Goal: Transaction & Acquisition: Purchase product/service

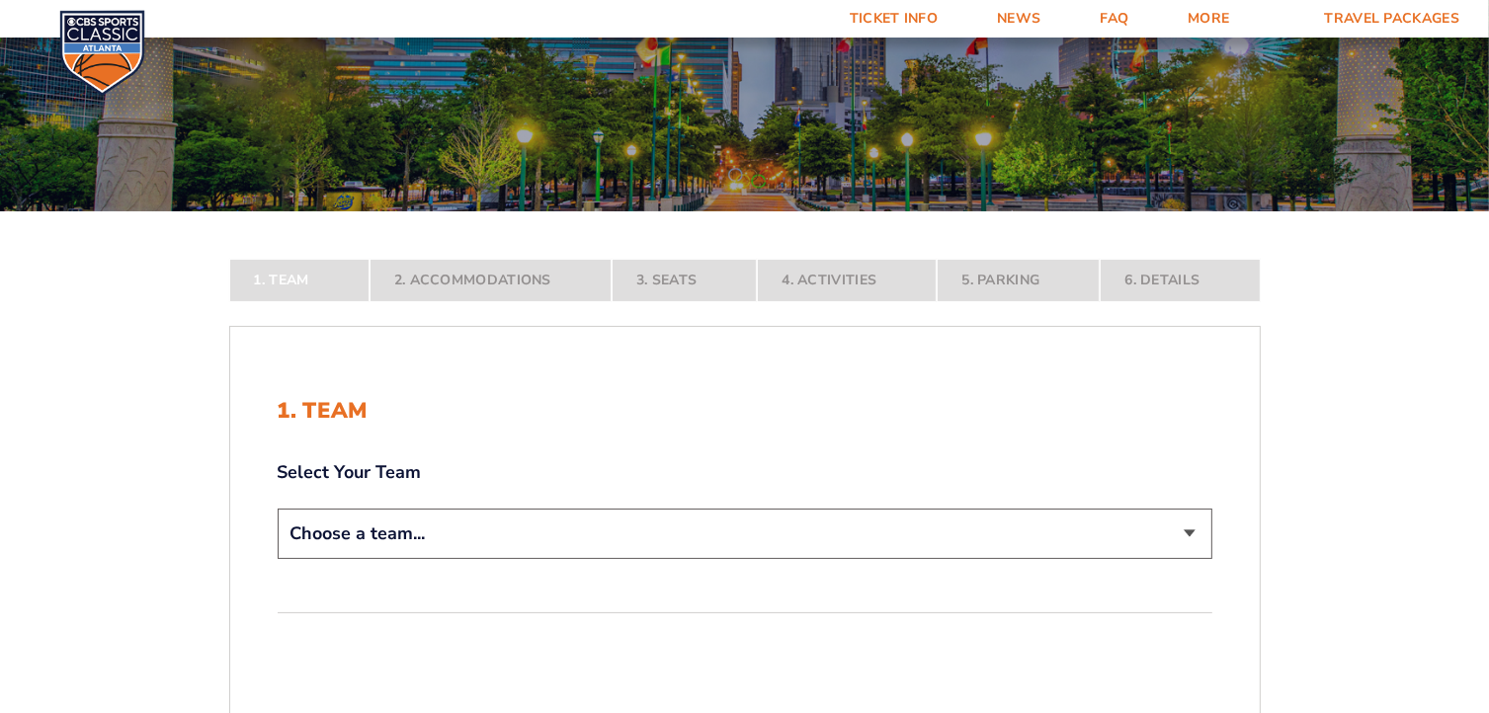
scroll to position [198, 0]
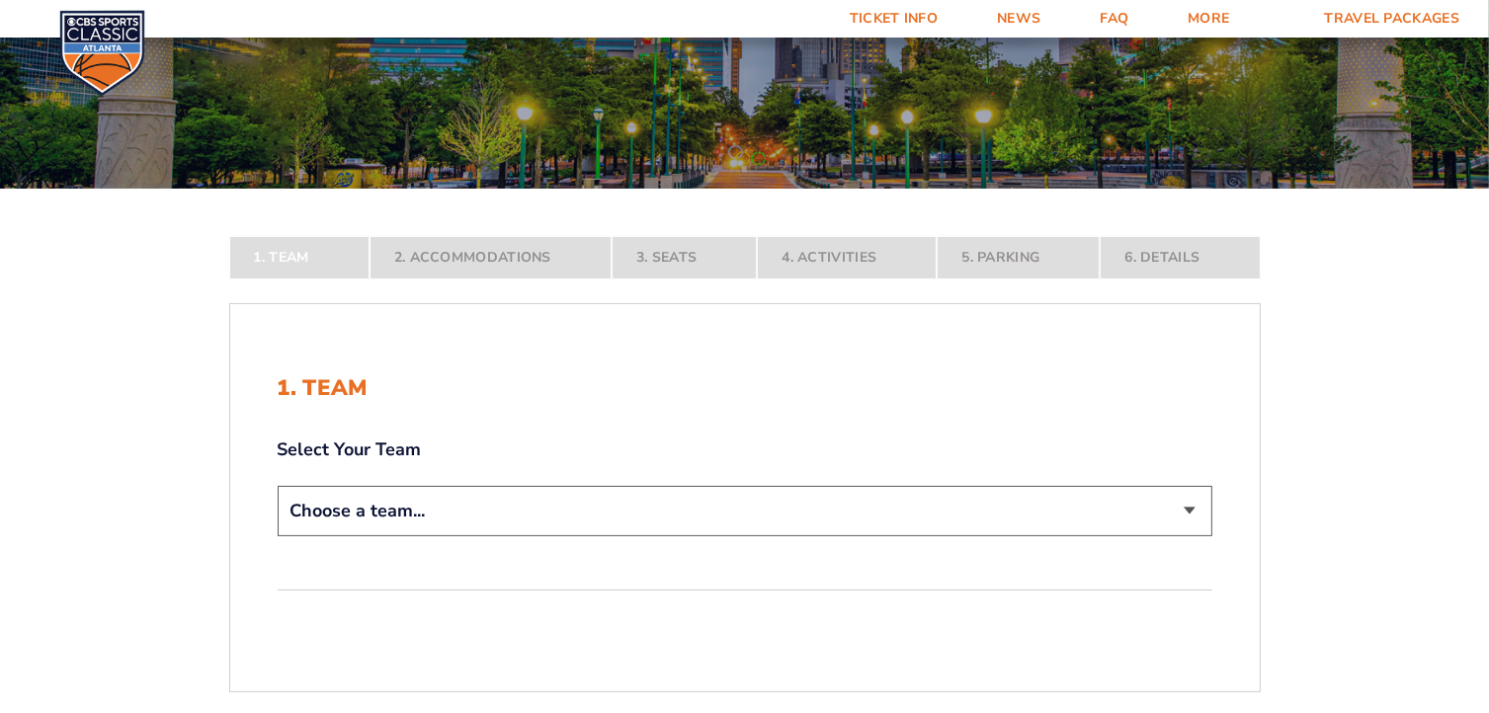
click at [1191, 514] on select "Choose a team... [US_STATE] Wildcats [US_STATE] State Buckeyes [US_STATE] Tar H…" at bounding box center [745, 511] width 935 height 50
select select "12956"
click at [278, 537] on select "Choose a team... [US_STATE] Wildcats [US_STATE] State Buckeyes [US_STATE] Tar H…" at bounding box center [745, 511] width 935 height 50
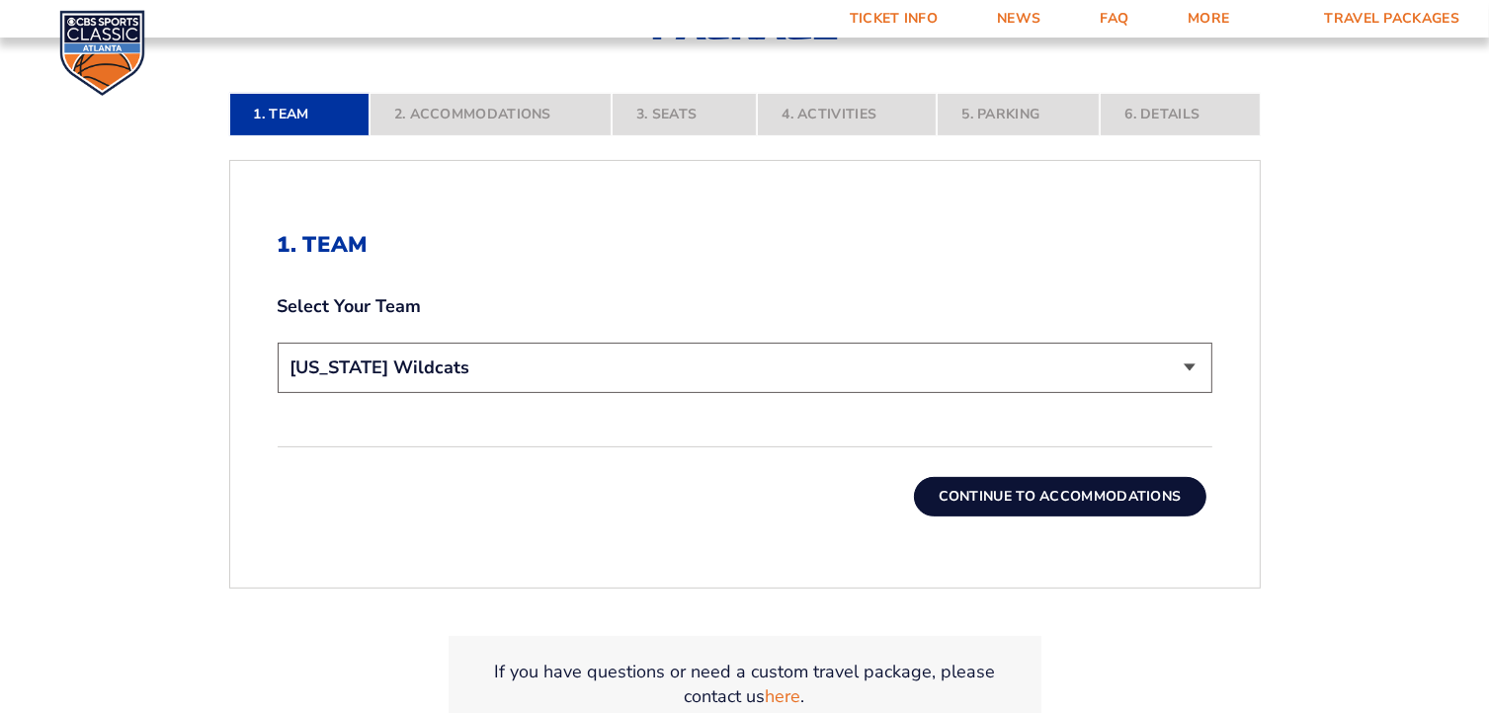
scroll to position [494, 0]
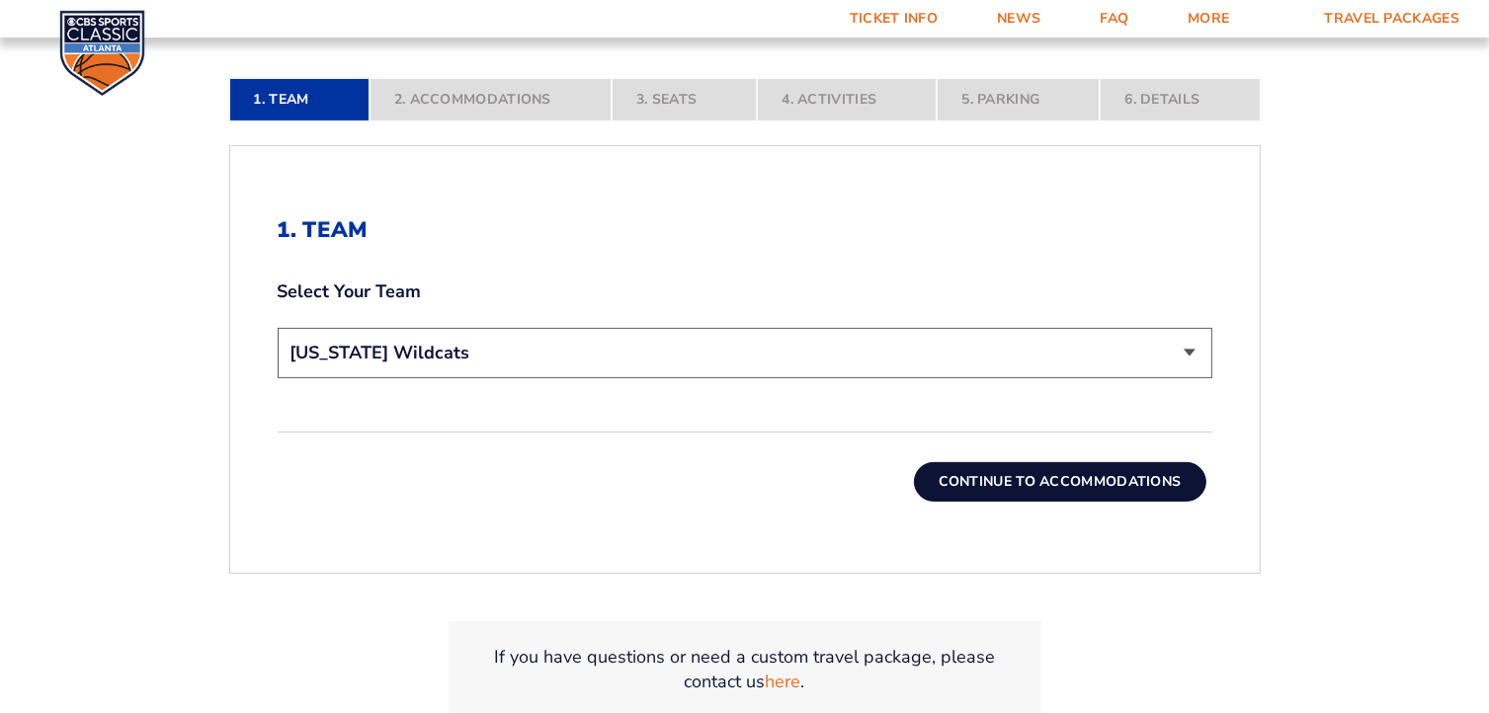
click at [1043, 480] on button "Continue To Accommodations" at bounding box center [1060, 482] width 292 height 40
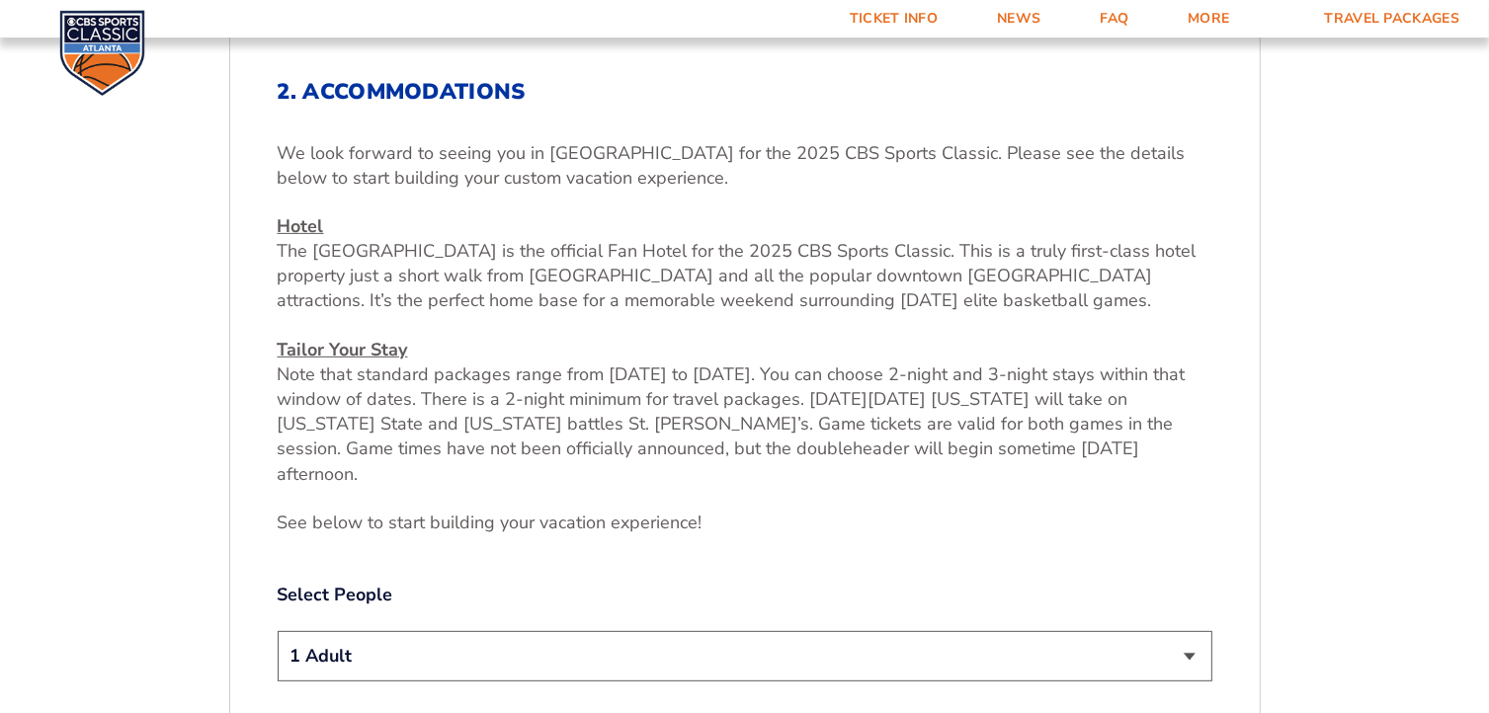
scroll to position [632, 0]
click at [1197, 631] on select "1 Adult 2 Adults 3 Adults 4 Adults 2 Adults + 1 Child 2 Adults + 2 Children 2 A…" at bounding box center [745, 656] width 935 height 50
select select "2 Adults"
click at [278, 631] on select "1 Adult 2 Adults 3 Adults 4 Adults 2 Adults + 1 Child 2 Adults + 2 Children 2 A…" at bounding box center [745, 656] width 935 height 50
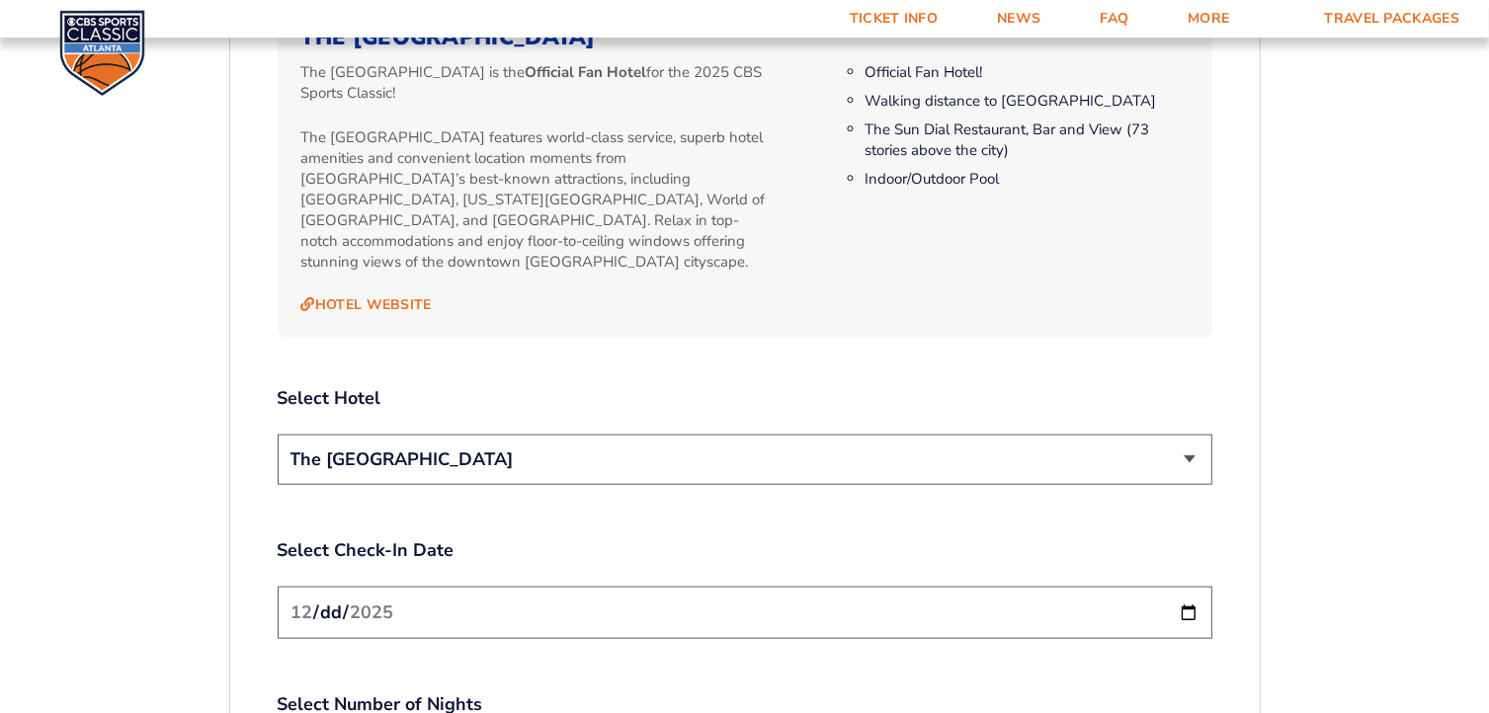
scroll to position [2115, 0]
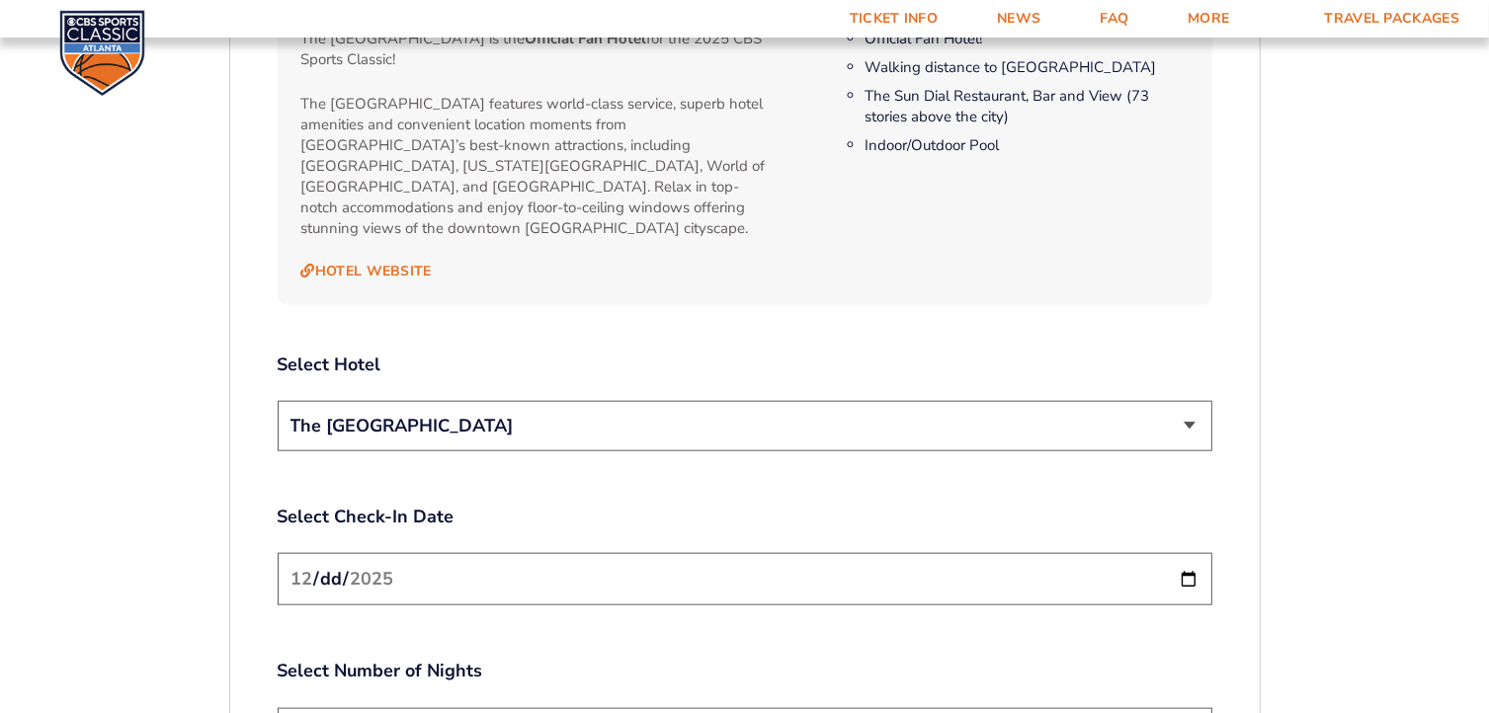
click at [1194, 401] on select "The [GEOGRAPHIC_DATA]" at bounding box center [745, 426] width 935 height 50
click at [1193, 401] on select "The [GEOGRAPHIC_DATA]" at bounding box center [745, 426] width 935 height 50
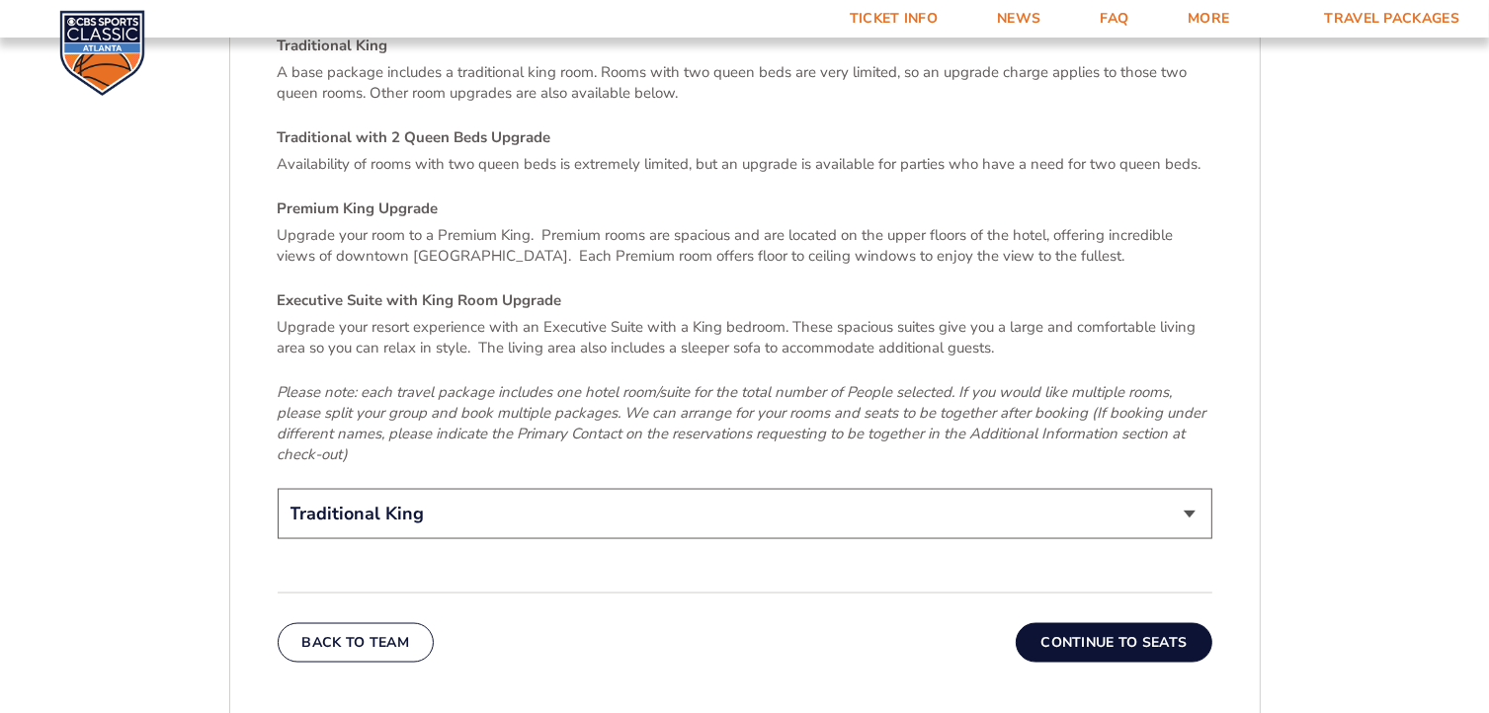
scroll to position [3004, 0]
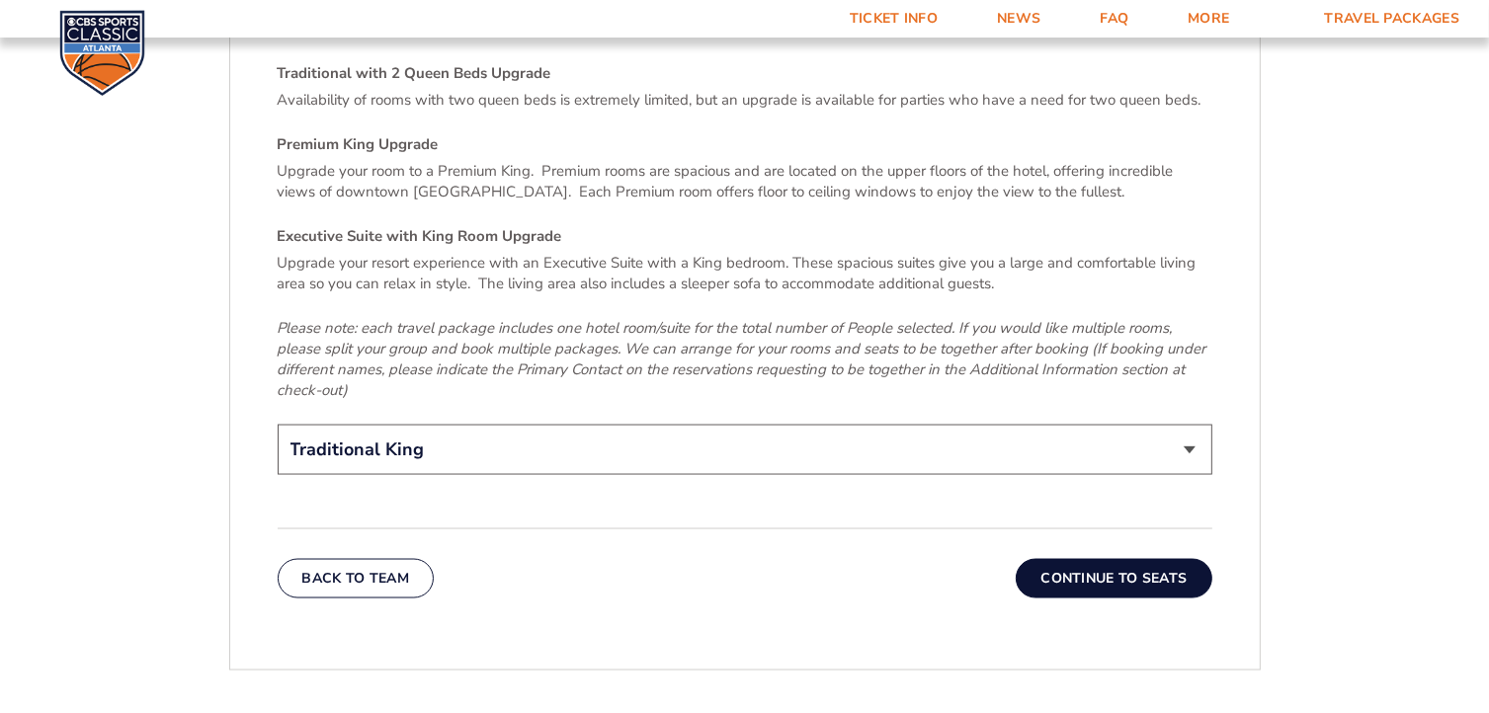
click at [1114, 559] on button "Continue To Seats" at bounding box center [1114, 579] width 196 height 40
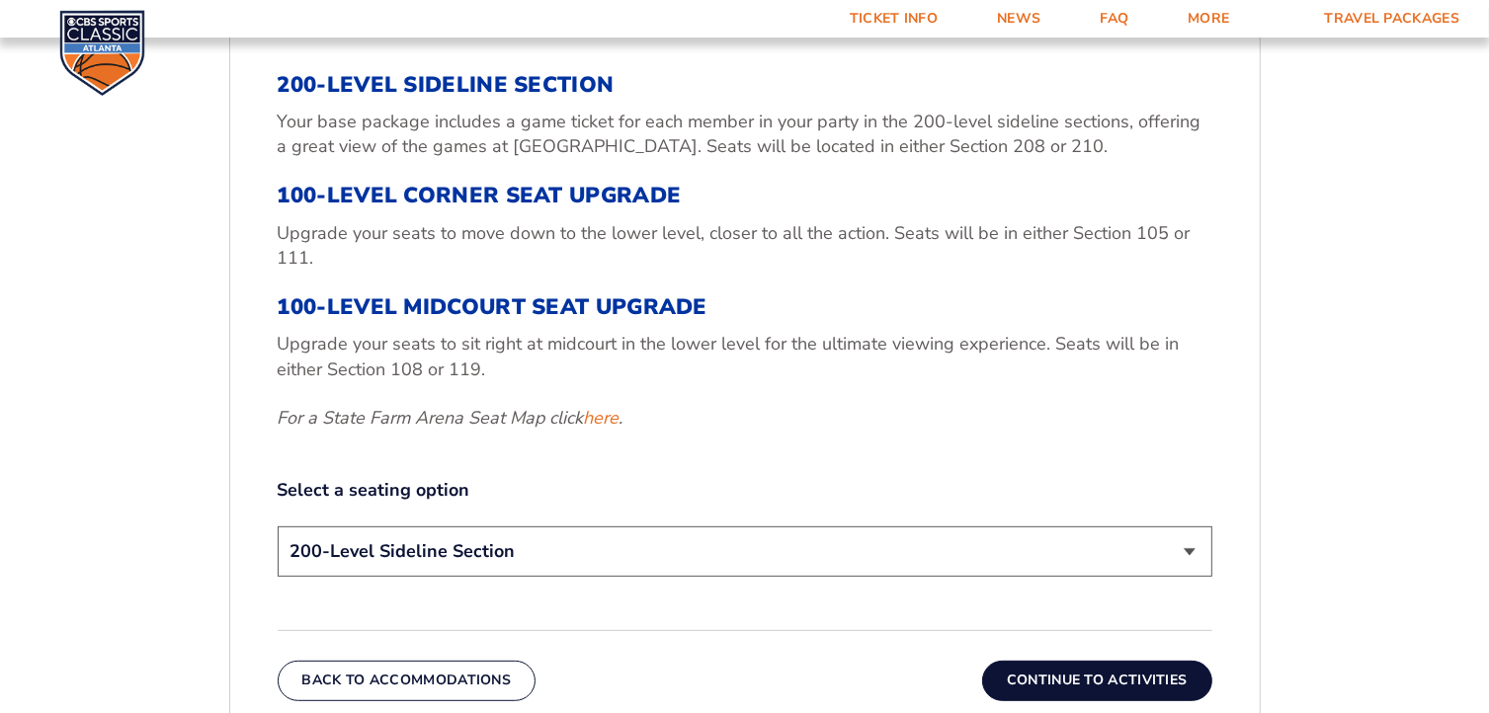
scroll to position [731, 0]
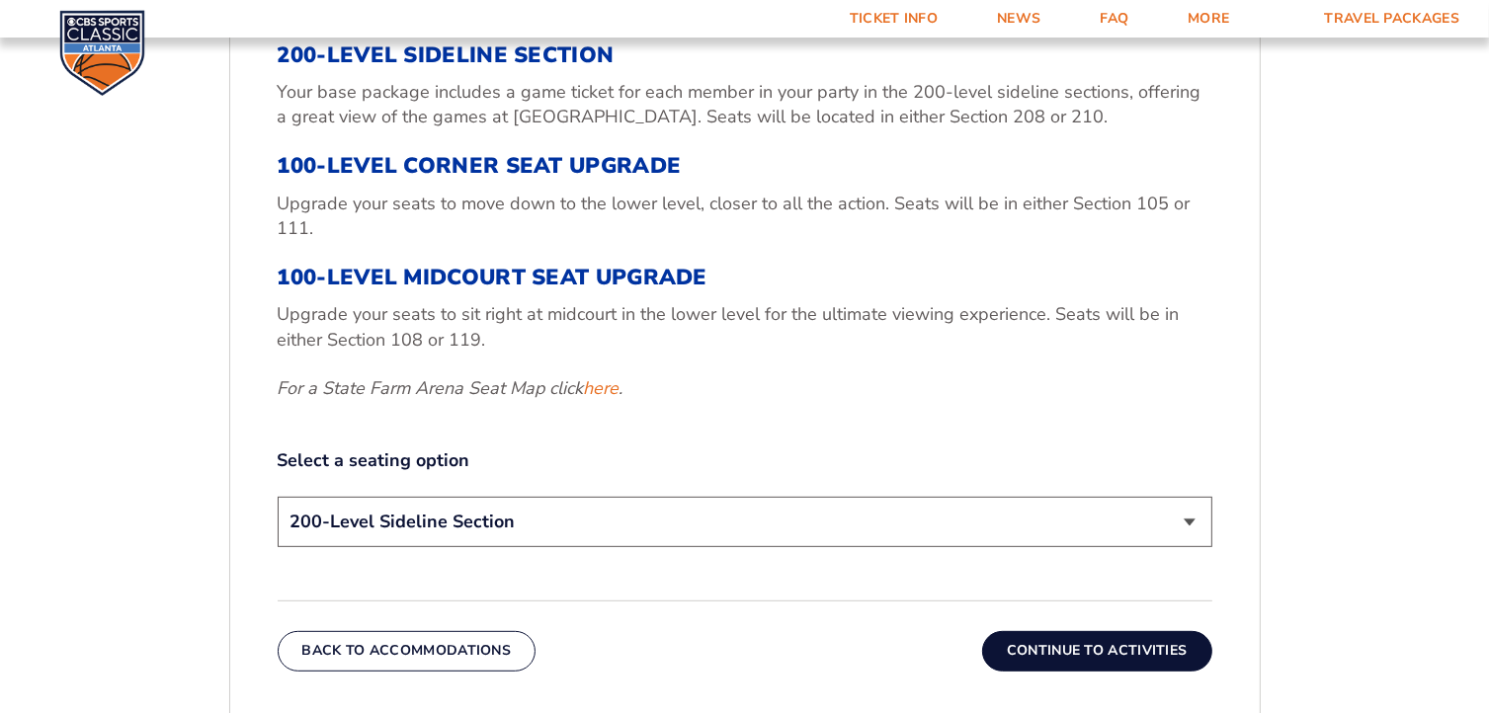
click at [1097, 645] on button "Continue To Activities" at bounding box center [1097, 651] width 230 height 40
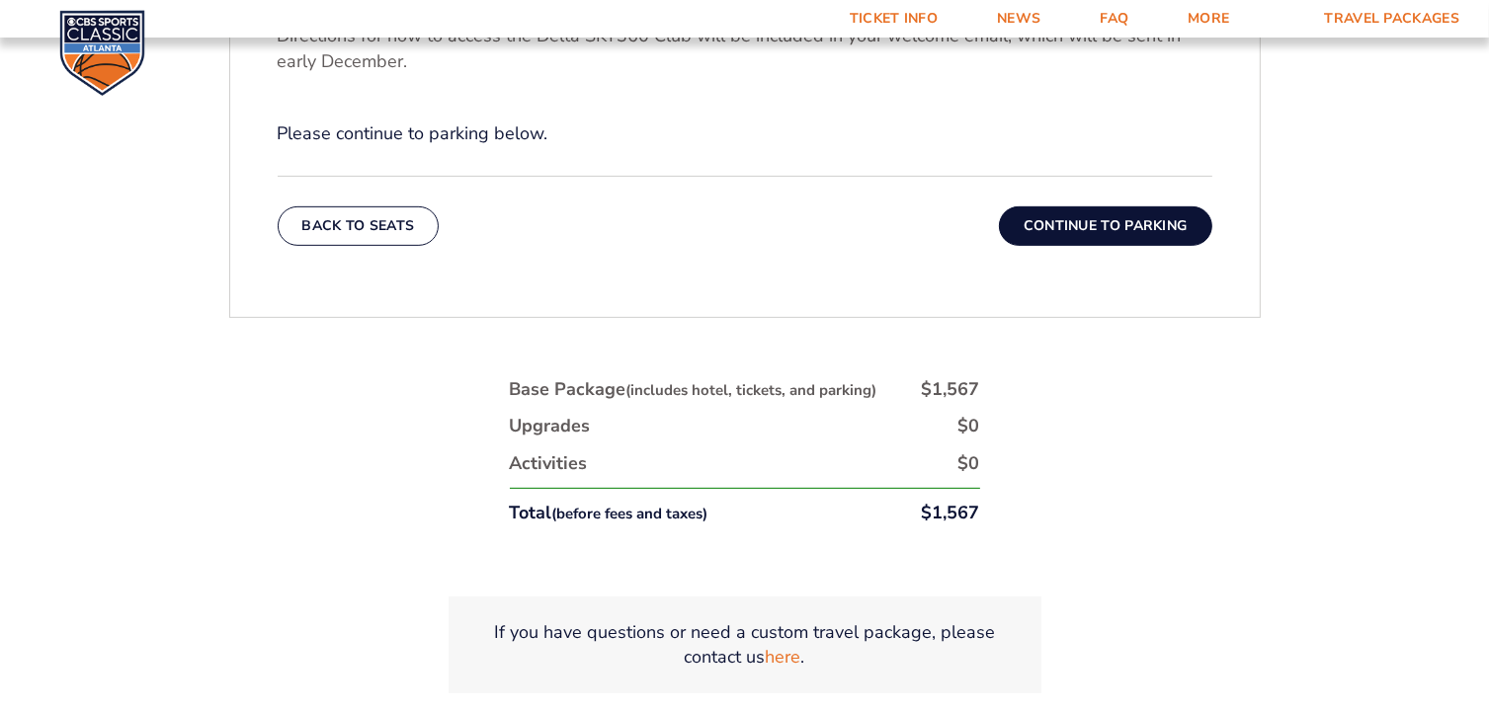
scroll to position [929, 0]
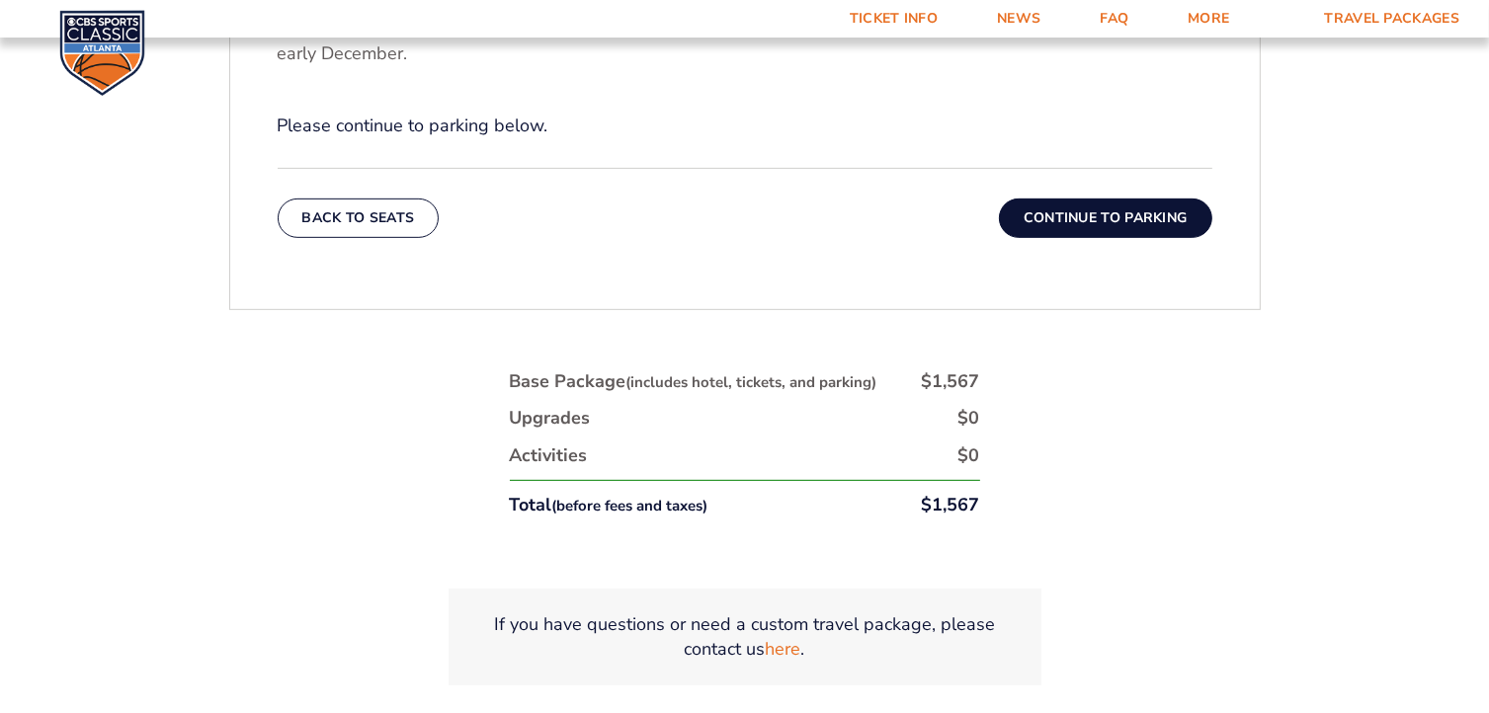
click at [1119, 210] on button "Continue To Parking" at bounding box center [1105, 219] width 213 height 40
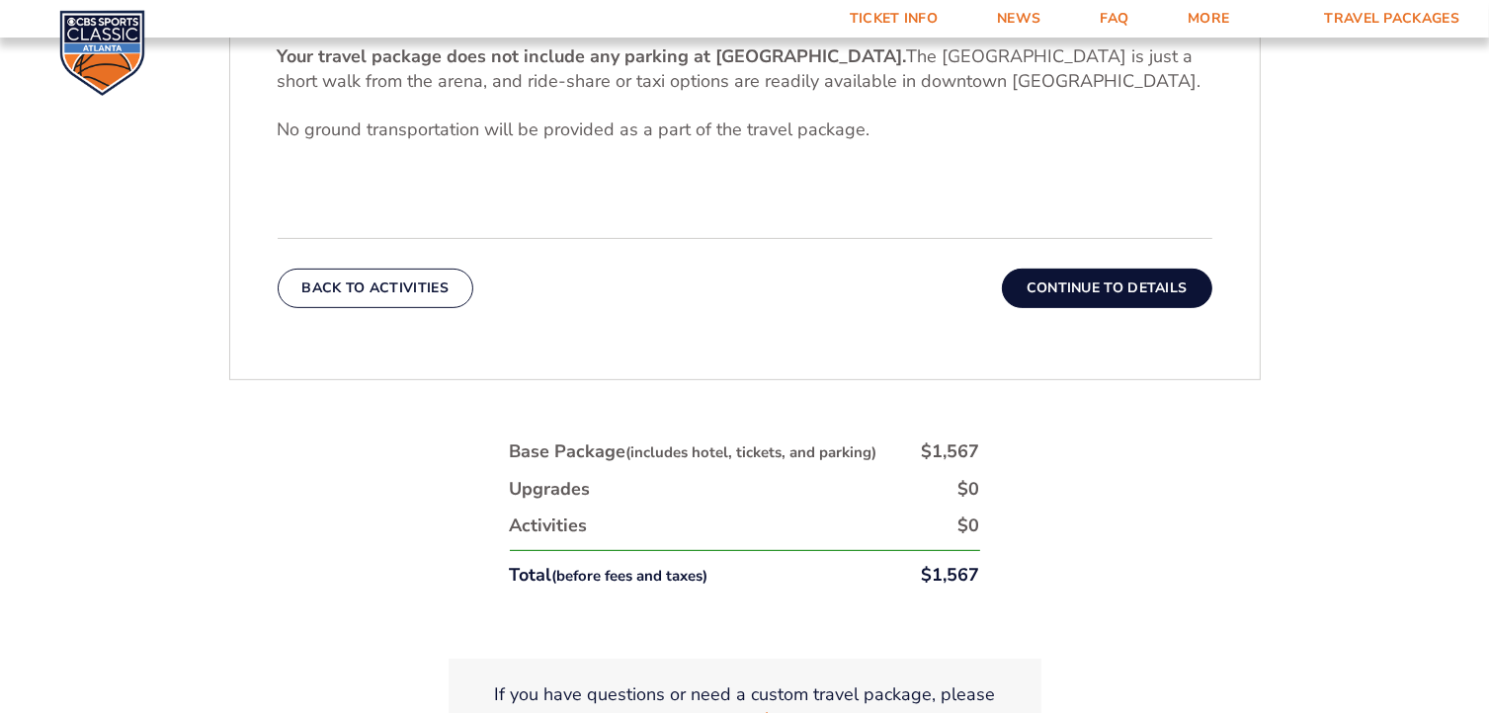
scroll to position [731, 0]
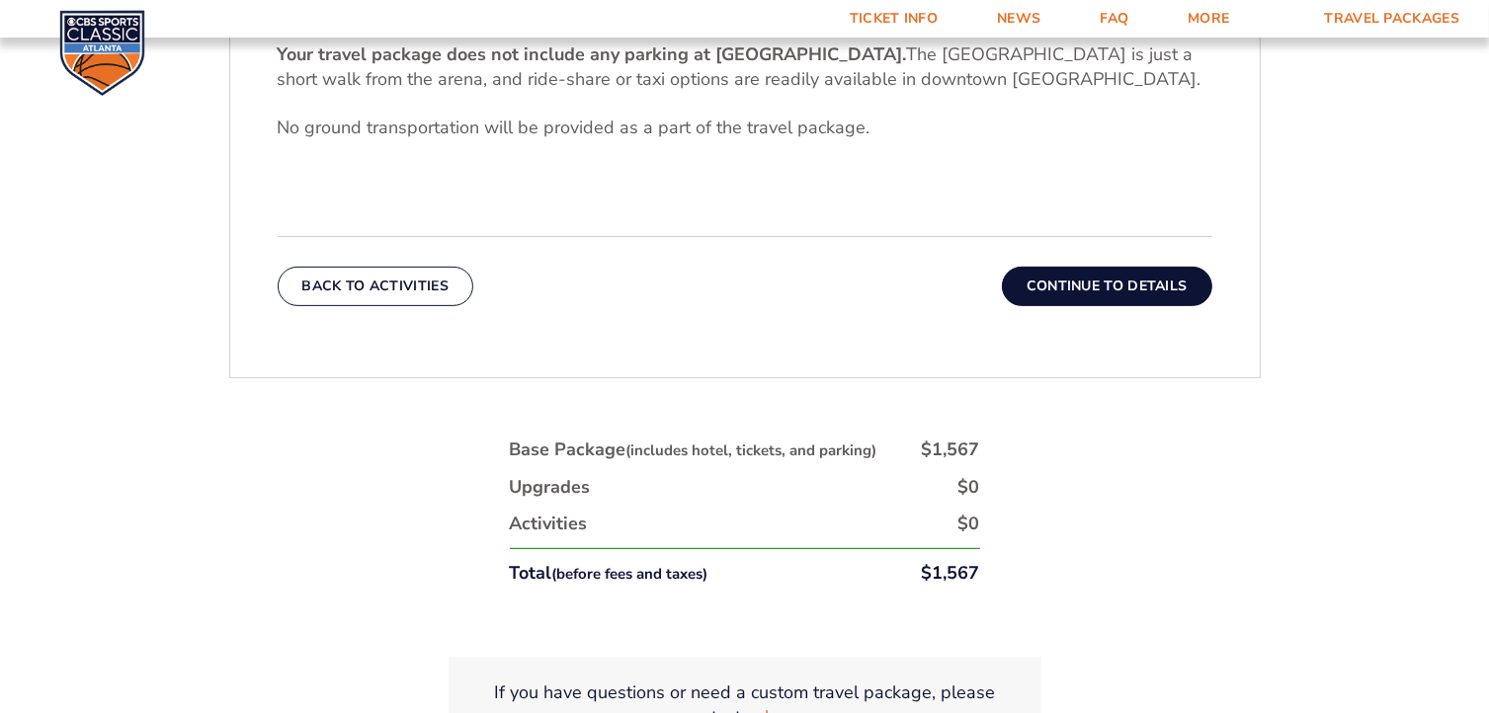
click at [1103, 280] on button "Continue To Details" at bounding box center [1107, 287] width 210 height 40
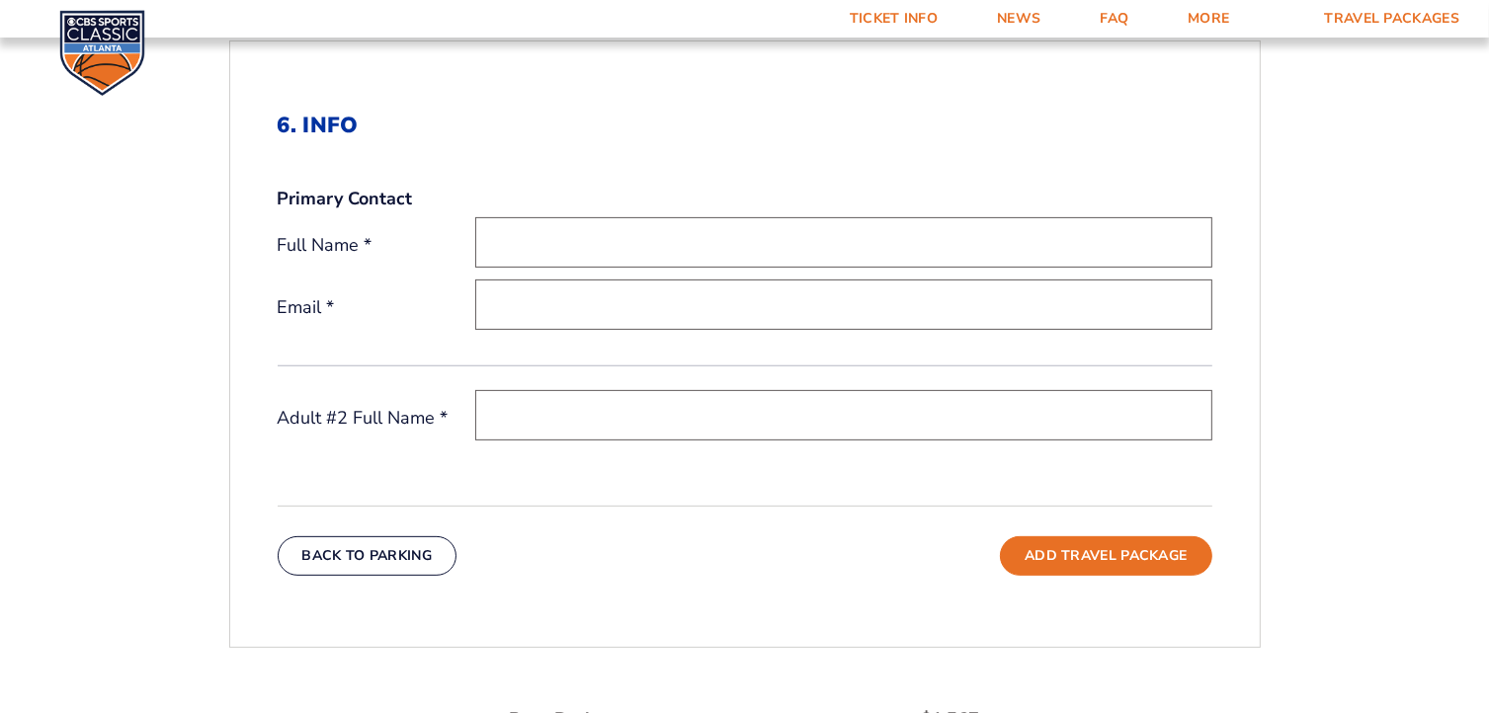
scroll to position [632, 0]
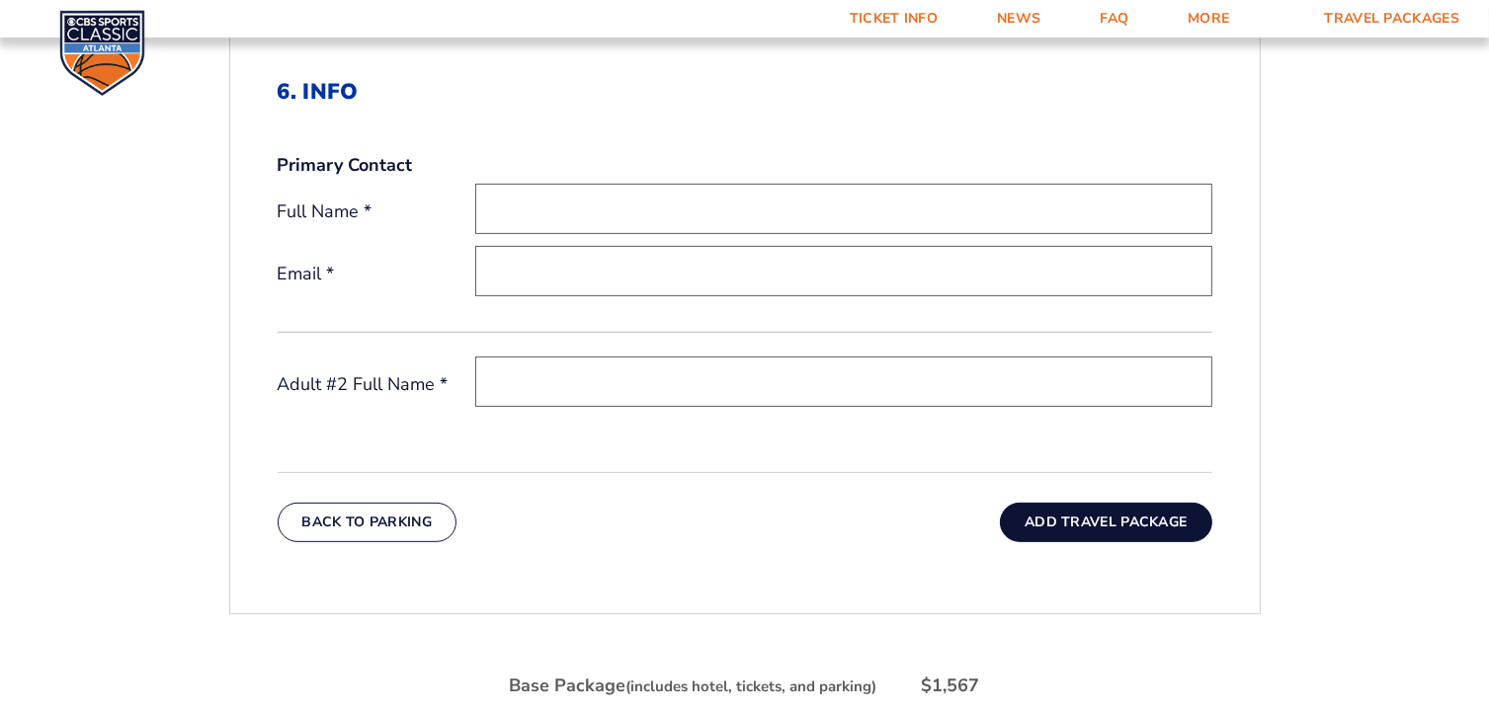
click at [1100, 519] on button "Add Travel Package" at bounding box center [1105, 523] width 211 height 40
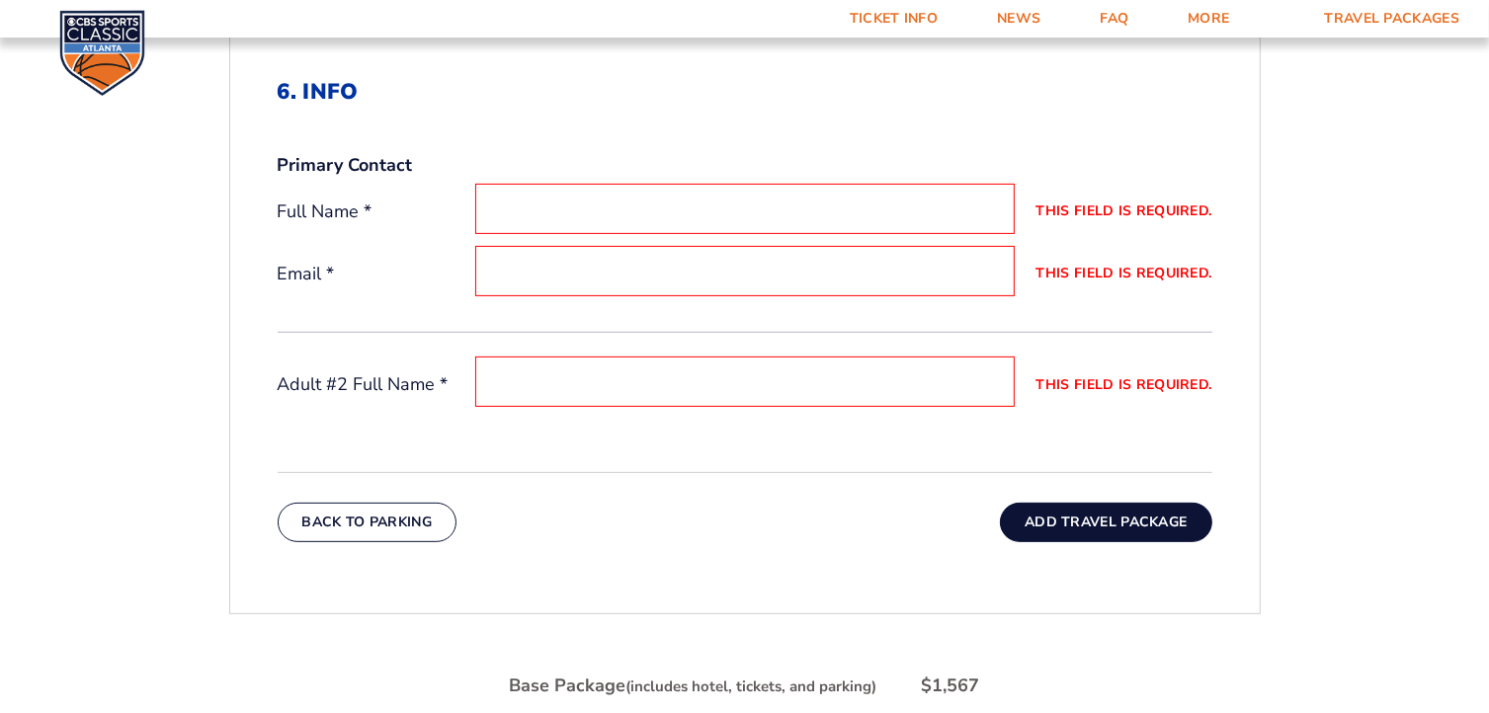
click at [1095, 519] on button "Add Travel Package" at bounding box center [1105, 523] width 211 height 40
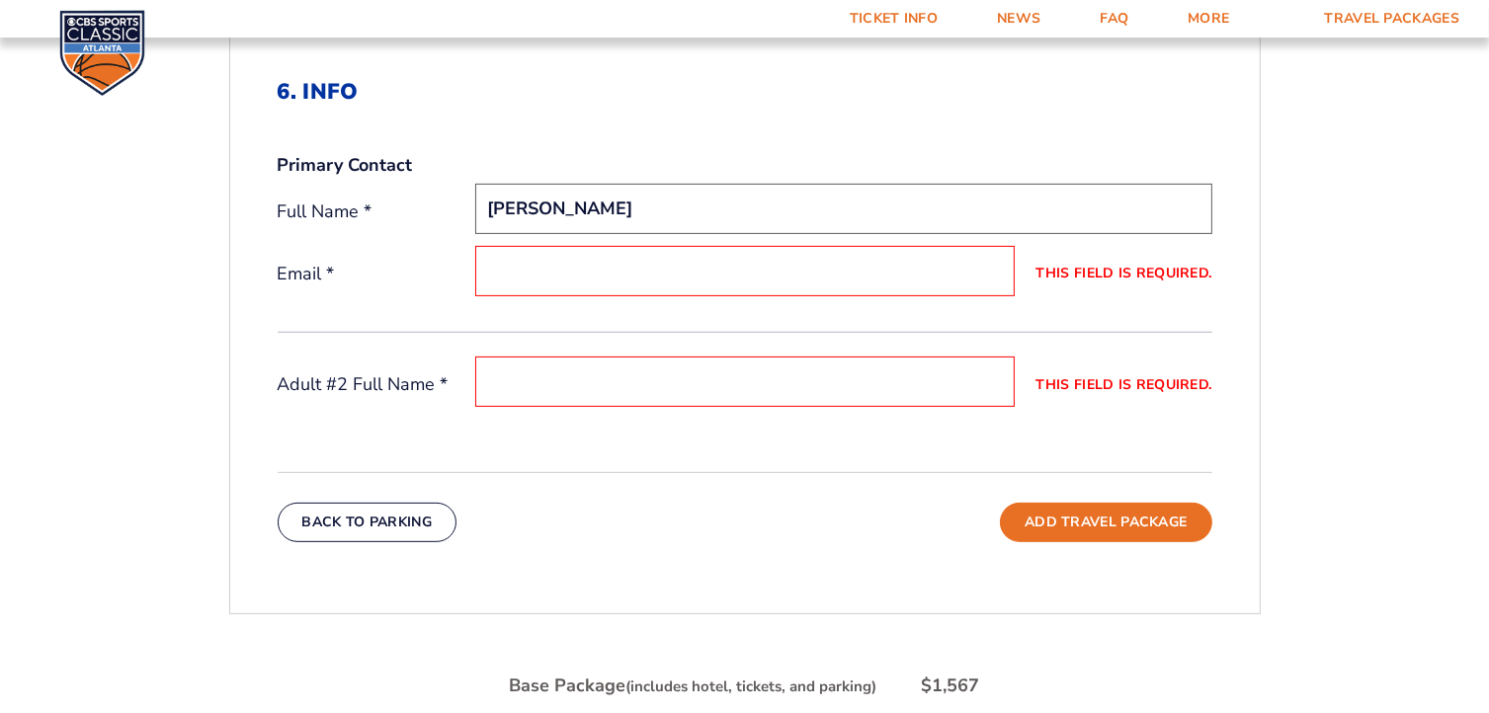
type input "[PERSON_NAME]"
type input "[EMAIL_ADDRESS][DOMAIN_NAME]"
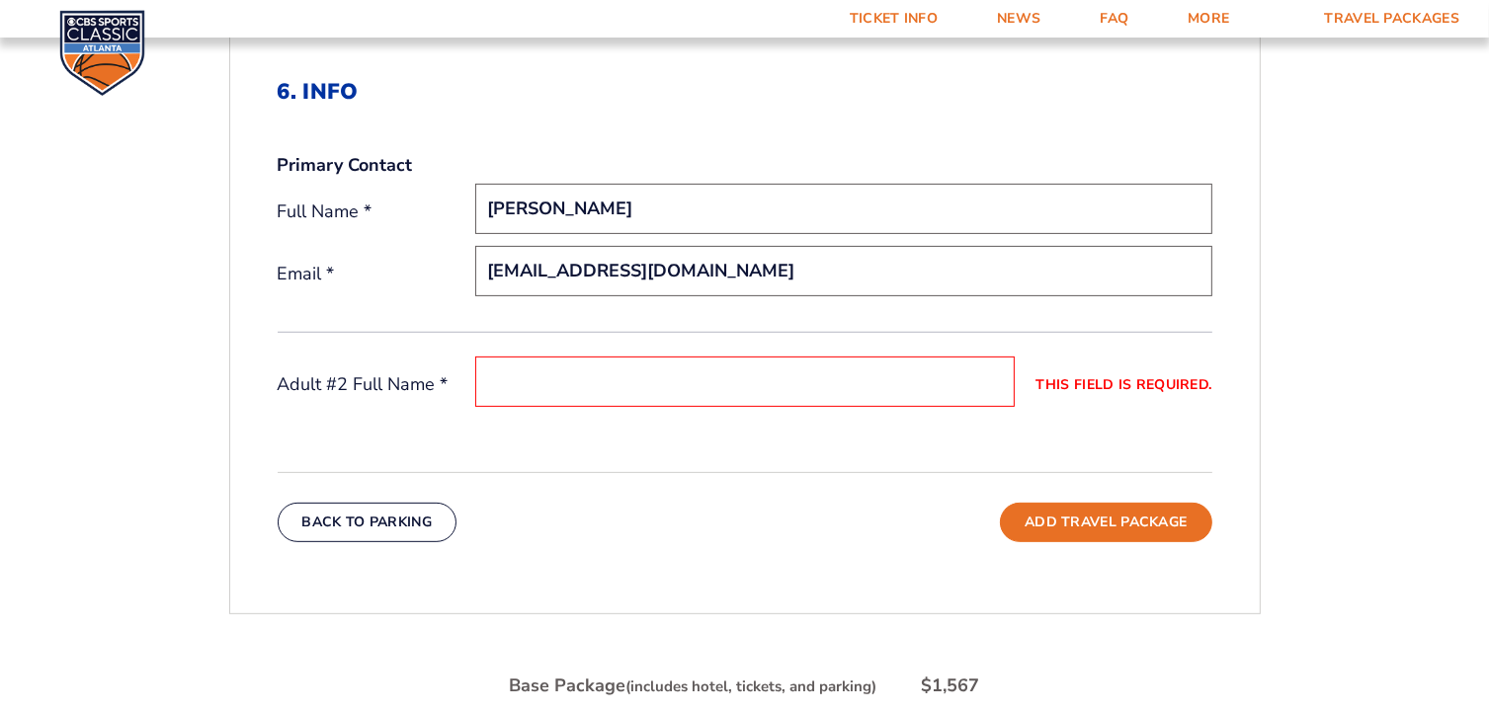
click at [494, 376] on input "This field is required." at bounding box center [745, 382] width 540 height 50
type input "[PERSON_NAME]"
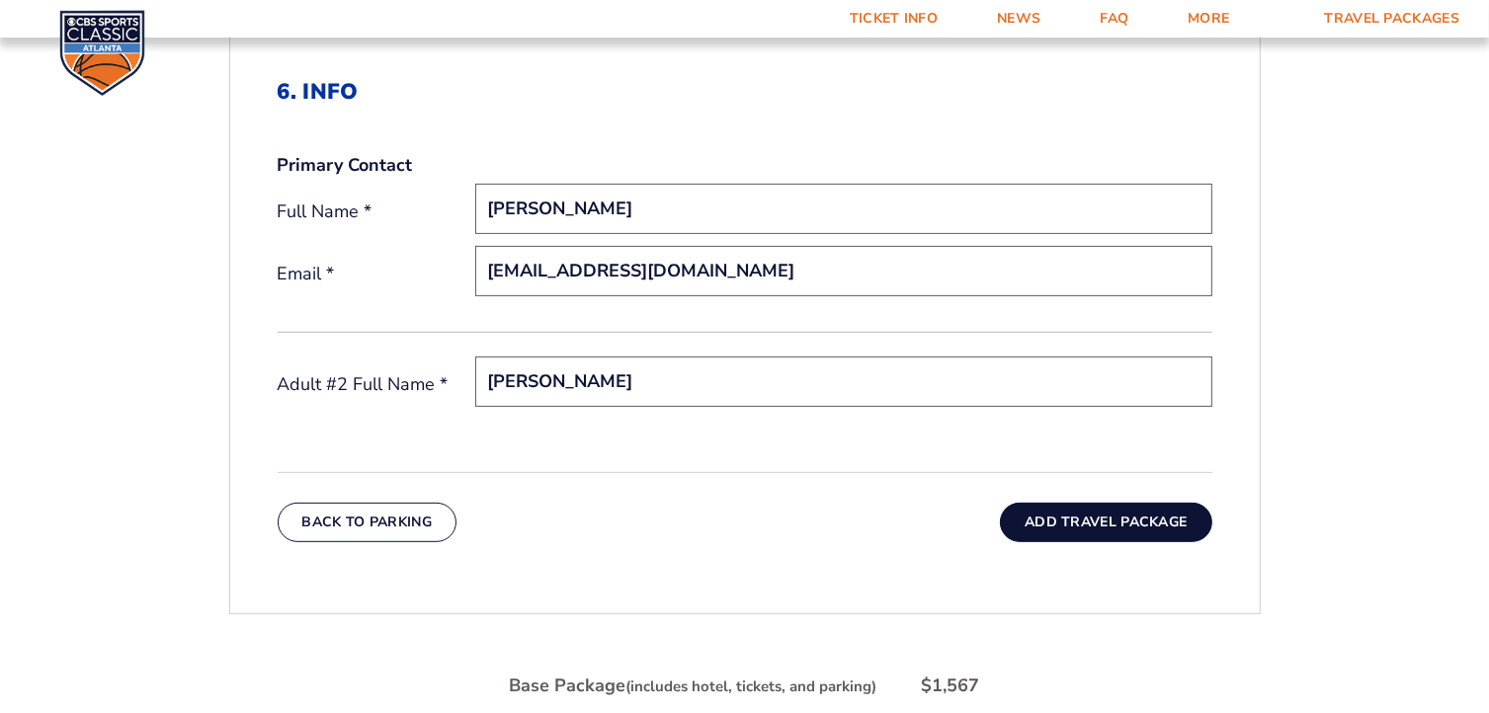
click at [1111, 516] on button "Add Travel Package" at bounding box center [1105, 523] width 211 height 40
